Goal: Information Seeking & Learning: Check status

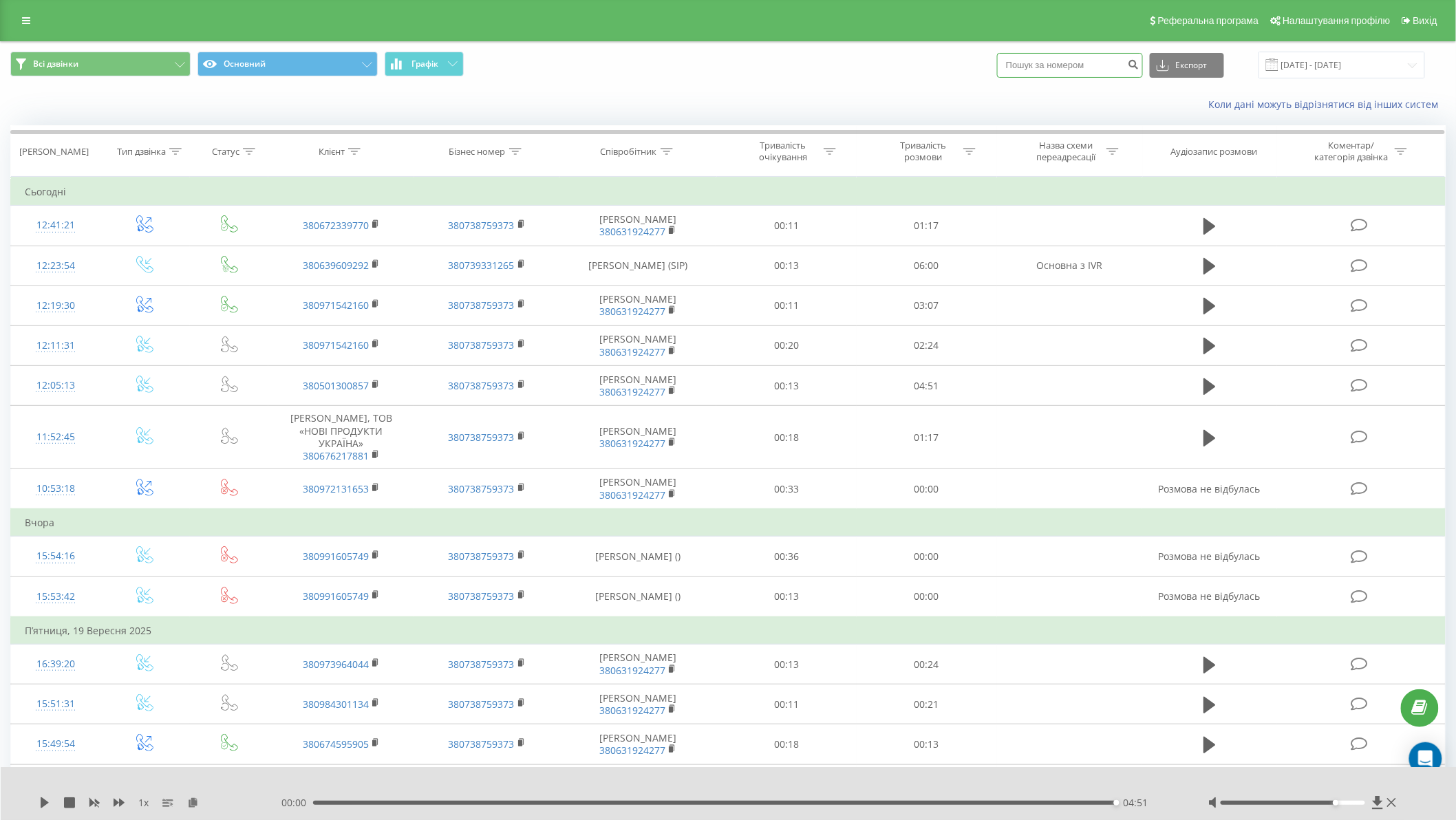
click at [1095, 64] on input at bounding box center [1070, 65] width 146 height 25
paste input "380639609292"
type input "380639609292"
click at [1140, 64] on icon "submit" at bounding box center [1133, 63] width 11 height 8
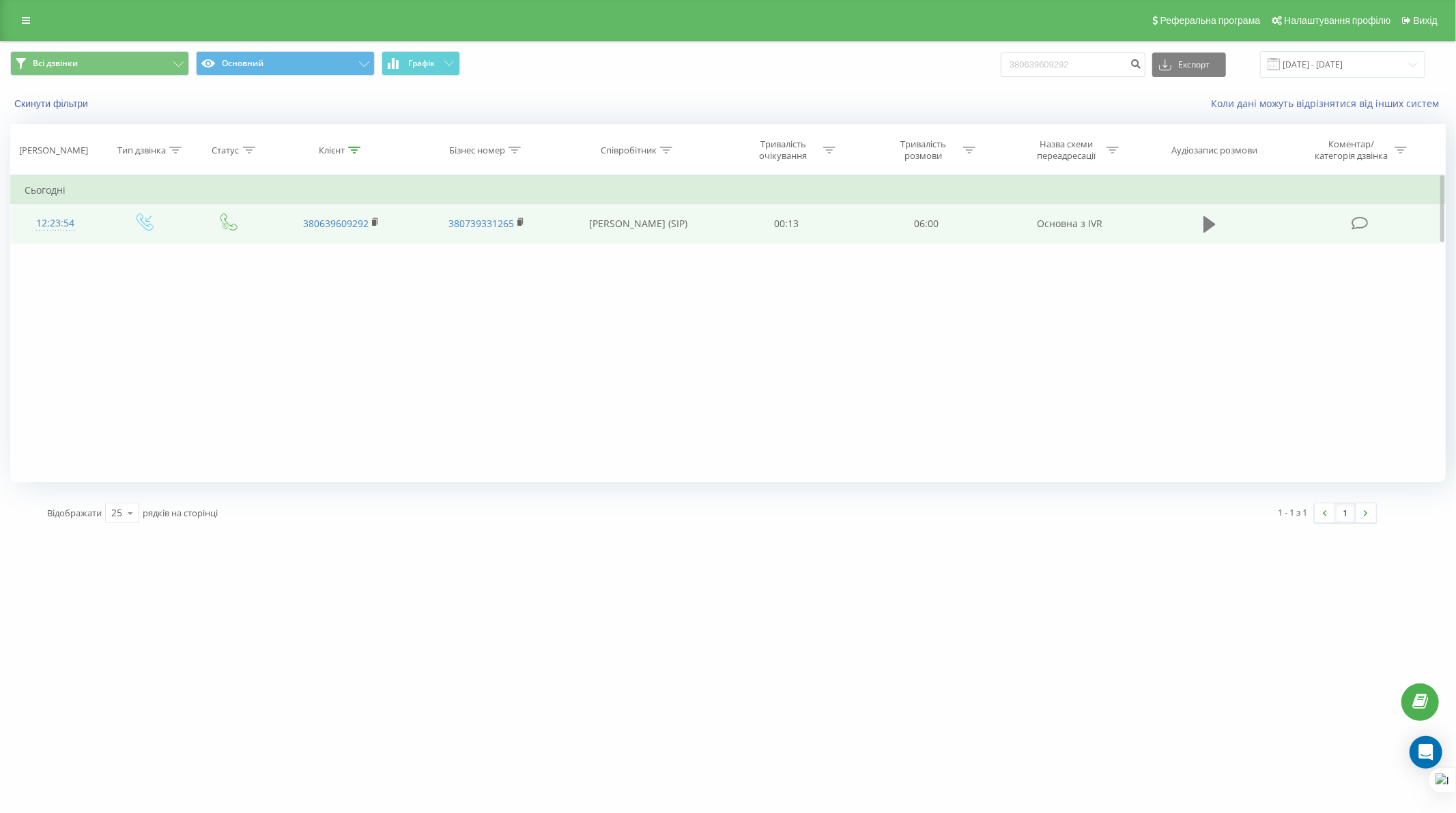
click at [1212, 226] on icon at bounding box center [1210, 224] width 12 height 16
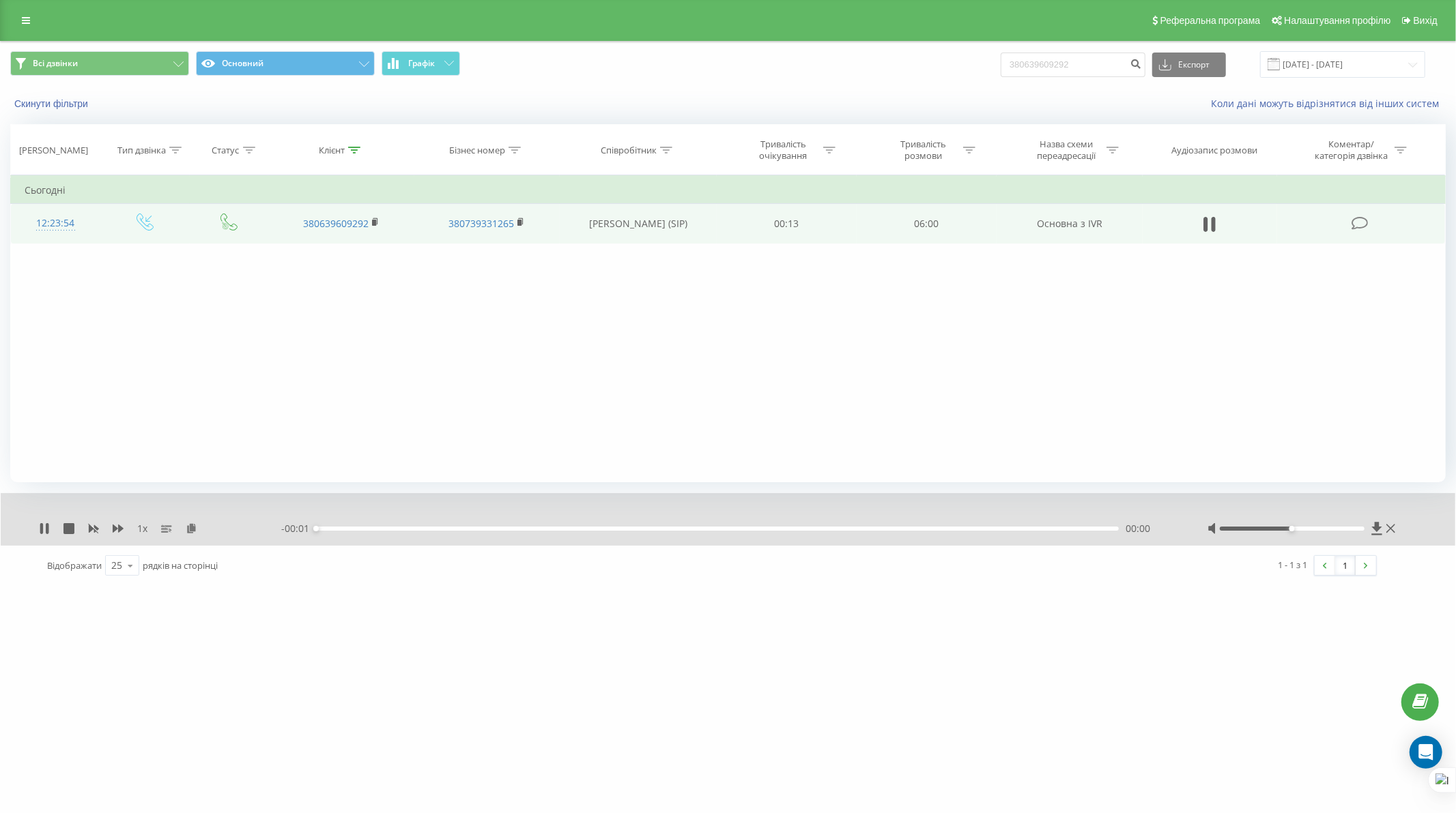
click at [329, 530] on div "00:00" at bounding box center [717, 529] width 803 height 4
click at [362, 527] on div "00:00" at bounding box center [717, 529] width 803 height 4
click at [335, 527] on div "00:02" at bounding box center [717, 529] width 803 height 4
drag, startPoint x: 1293, startPoint y: 530, endPoint x: 1403, endPoint y: 532, distance: 110.0
click at [1403, 532] on div "1 x - 05:49 00:11 00:11" at bounding box center [728, 519] width 1455 height 53
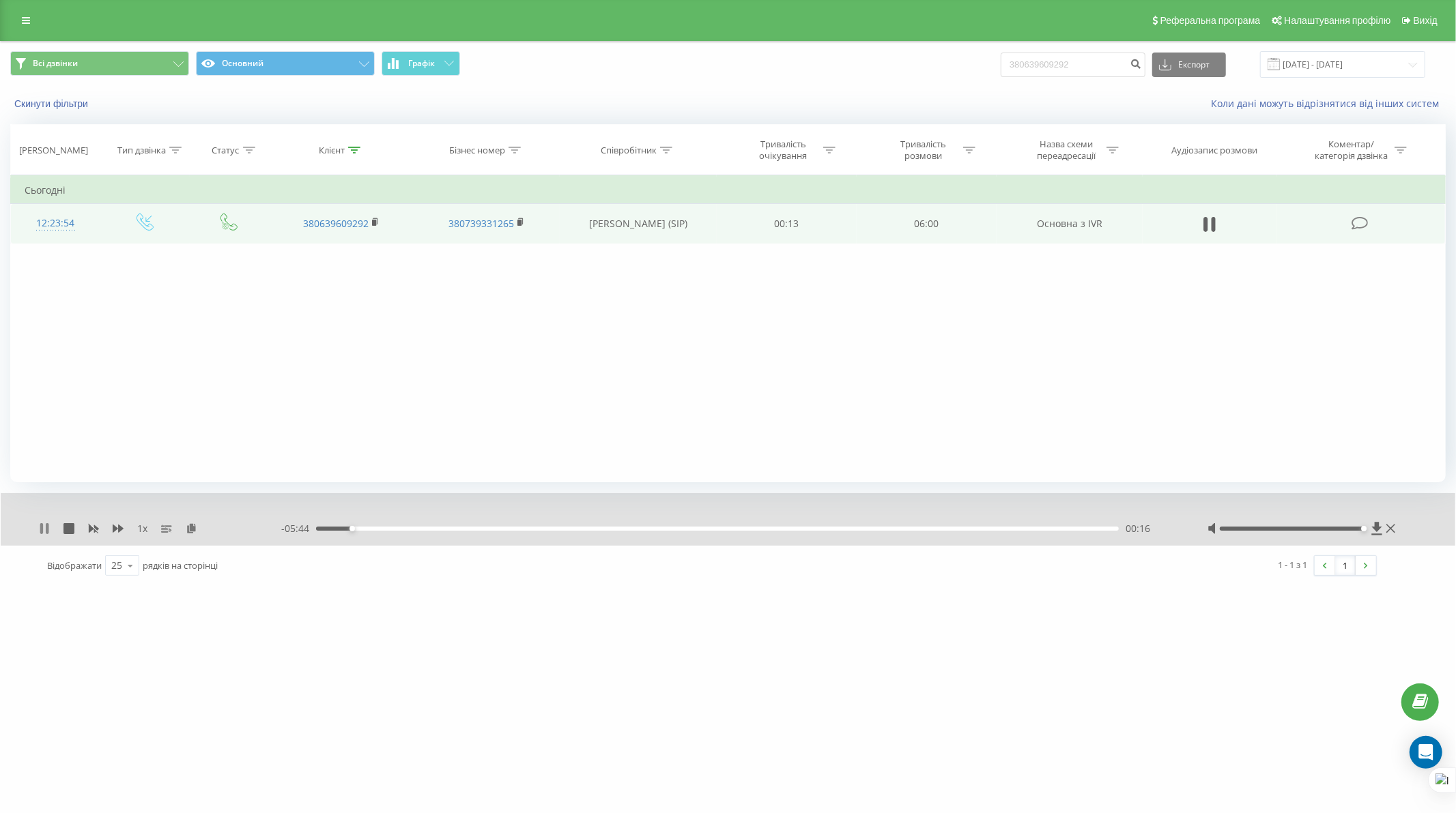
click at [45, 527] on icon at bounding box center [44, 528] width 11 height 11
